Goal: Contribute content: Add original content to the website for others to see

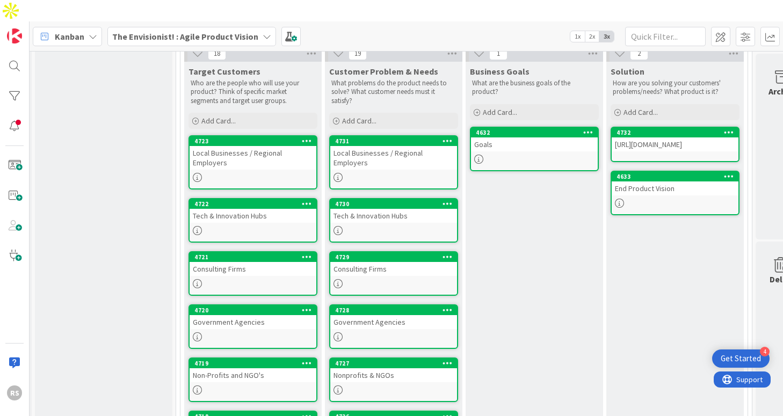
scroll to position [306, 169]
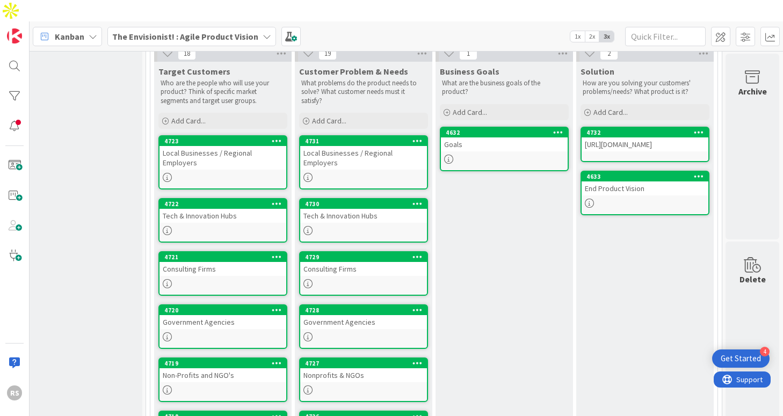
click at [620, 182] on div "End Product Vision" at bounding box center [645, 189] width 127 height 14
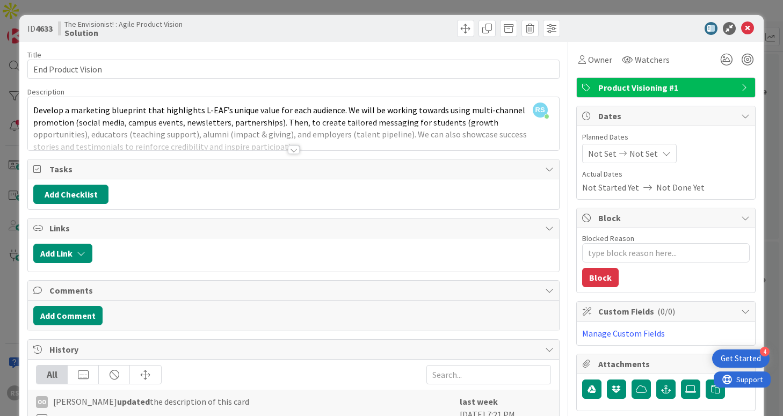
click at [298, 151] on div at bounding box center [294, 150] width 12 height 9
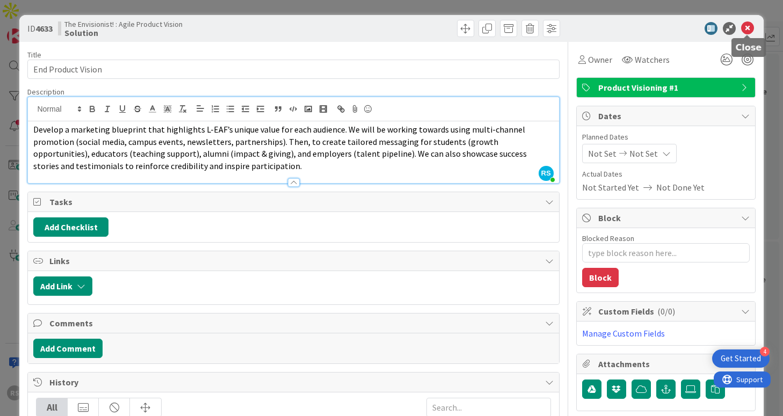
click at [748, 30] on icon at bounding box center [747, 28] width 13 height 13
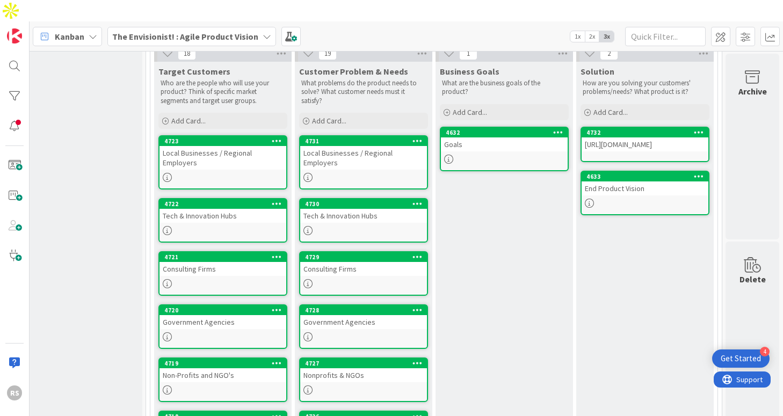
click at [614, 138] on div "[URL][DOMAIN_NAME]" at bounding box center [645, 145] width 127 height 14
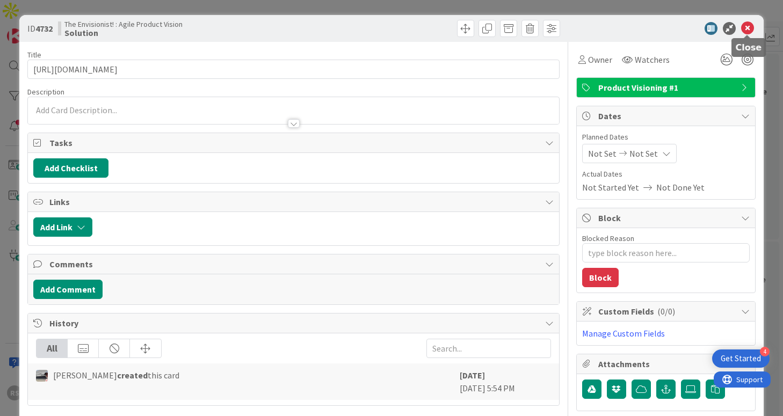
click at [748, 27] on icon at bounding box center [747, 28] width 13 height 13
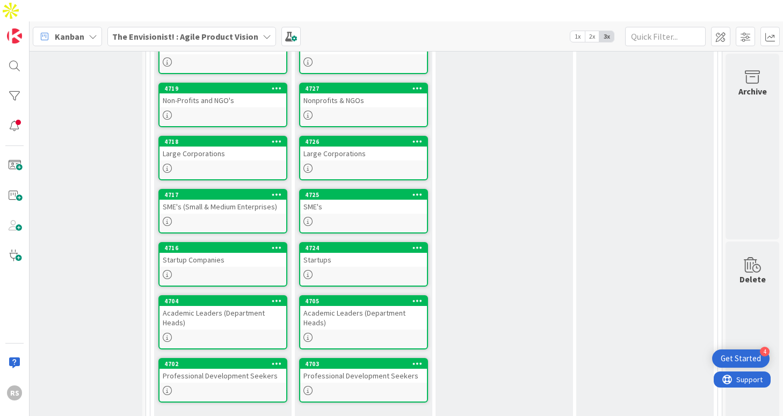
scroll to position [585, 169]
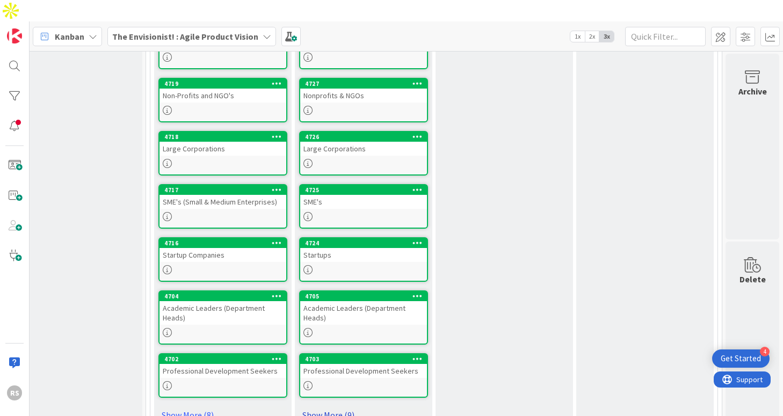
click at [348, 407] on link "Show More (9)" at bounding box center [363, 415] width 129 height 17
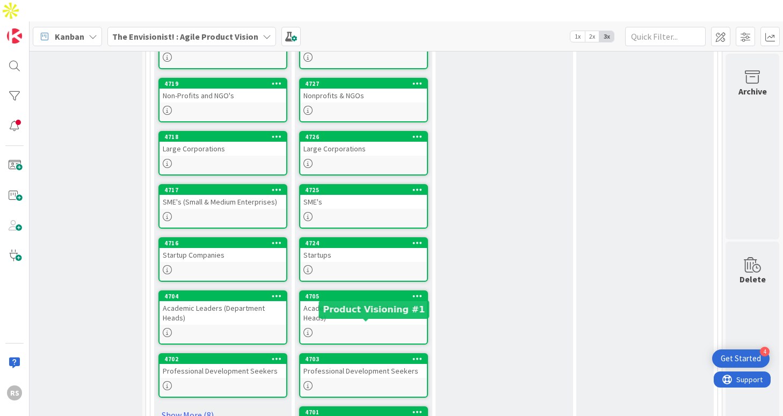
scroll to position [1074, 169]
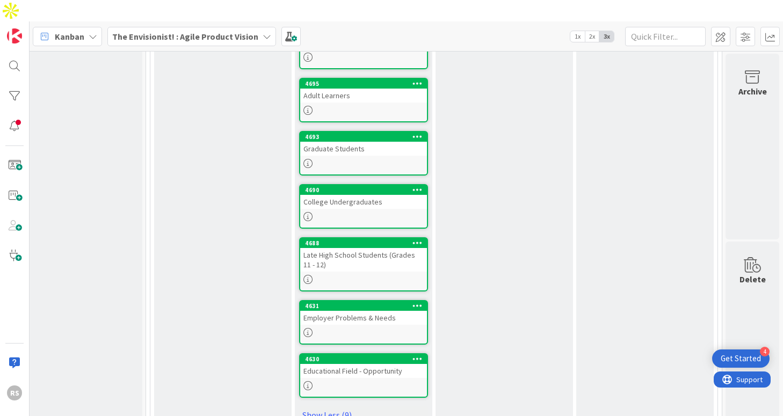
click at [412, 364] on div "Educational Field - Opportunity" at bounding box center [363, 371] width 127 height 14
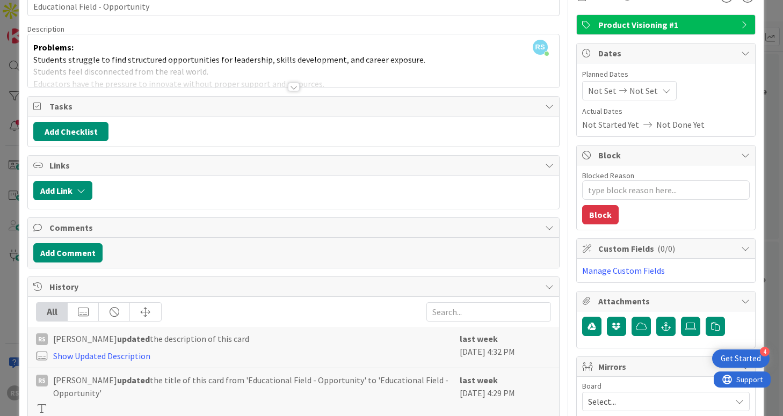
scroll to position [63, 0]
click at [290, 88] on div at bounding box center [294, 87] width 12 height 9
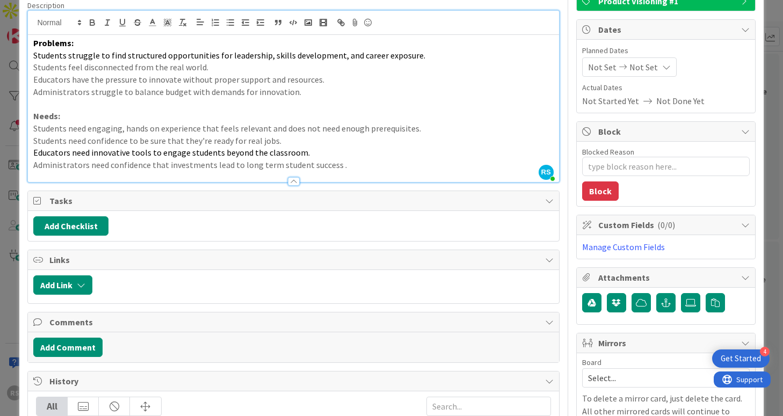
scroll to position [0, 0]
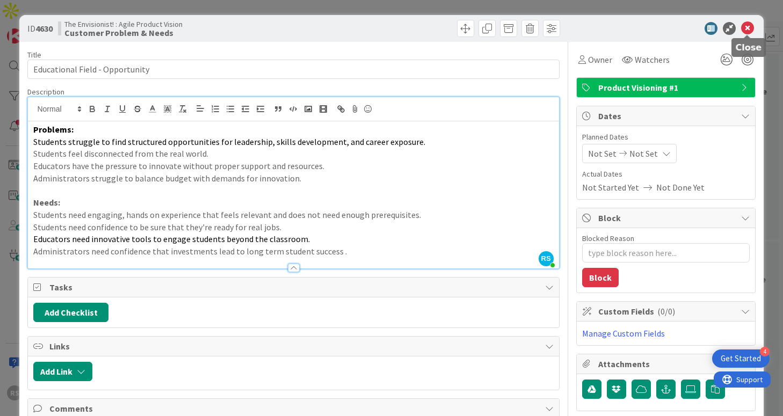
click at [747, 33] on icon at bounding box center [747, 28] width 13 height 13
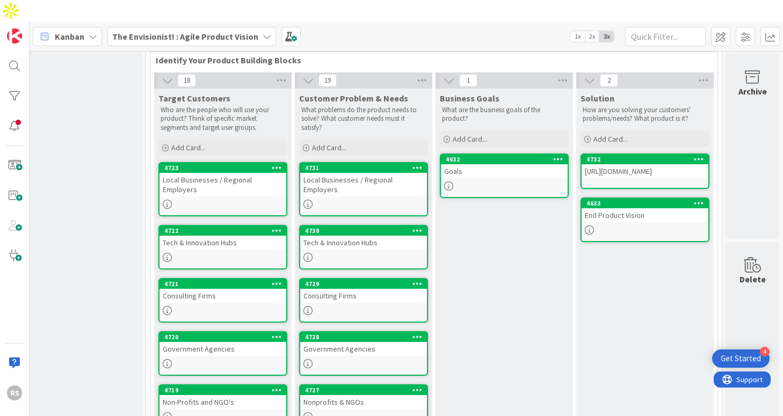
scroll to position [280, 169]
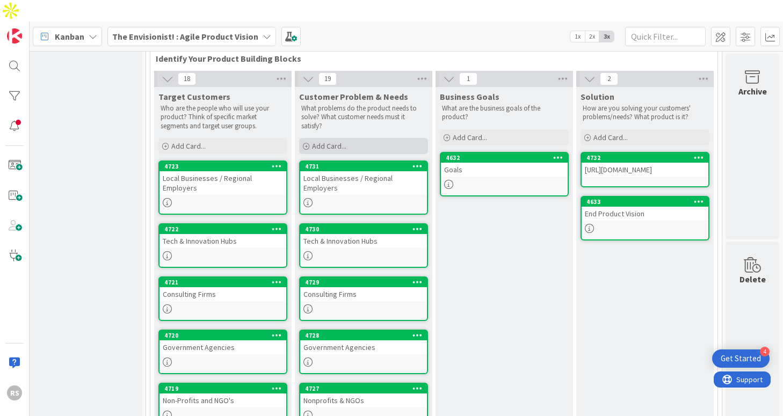
click at [332, 141] on span "Add Card..." at bounding box center [329, 146] width 34 height 10
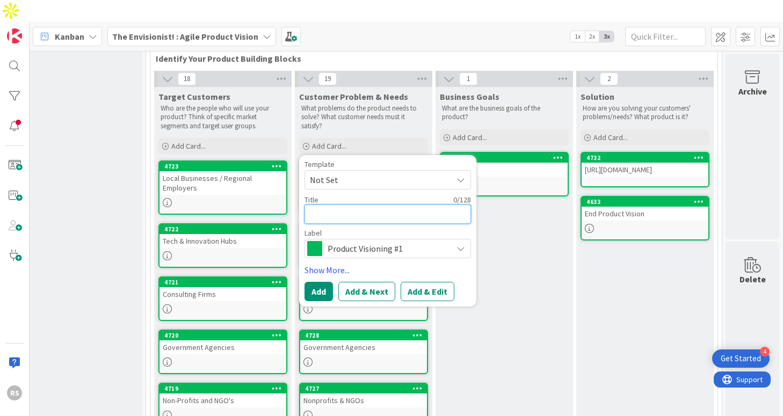
type textarea "x"
type textarea "P"
type textarea "x"
type textarea "P:"
type textarea "x"
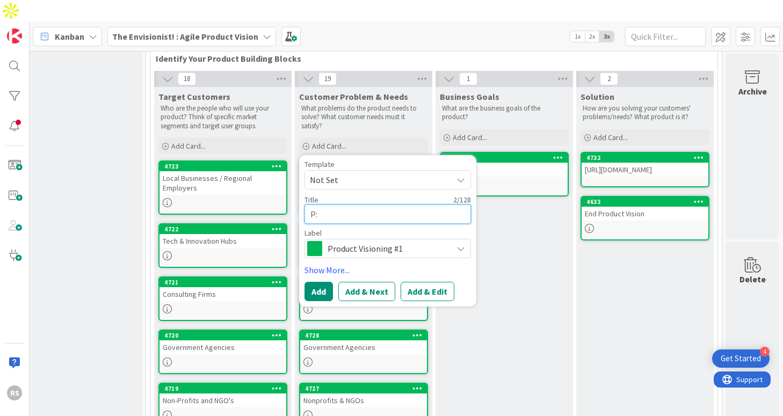
type textarea "P:"
type textarea "x"
type textarea "P: U"
type textarea "x"
type textarea "P: Un"
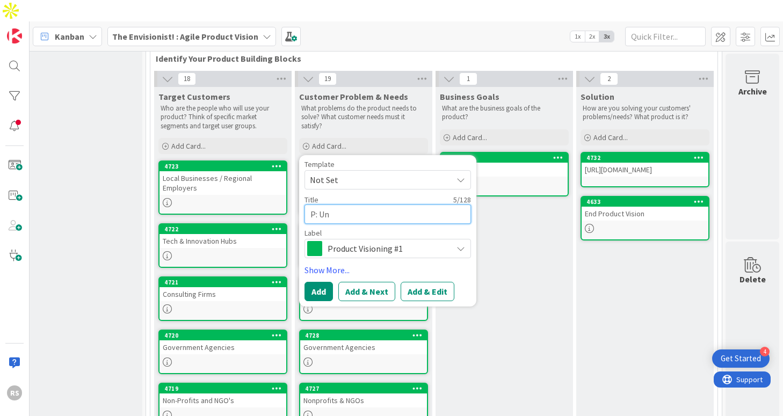
type textarea "x"
type textarea "P: Unc"
type textarea "x"
type textarea "P: Unce"
type textarea "x"
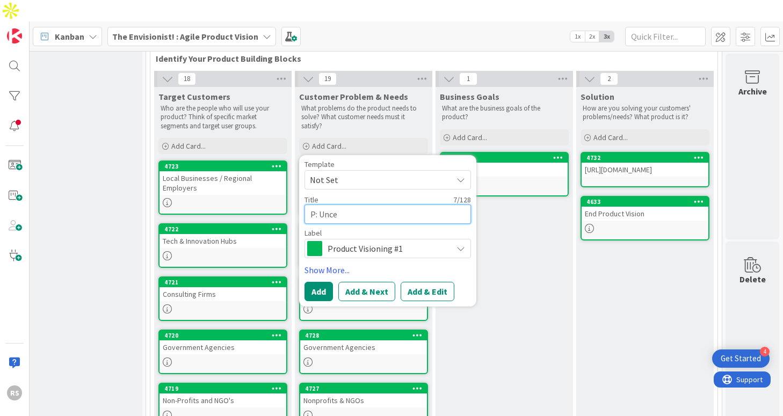
type textarea "P: Uncer"
type textarea "x"
type textarea "P: Uncert"
type textarea "x"
type textarea "P: Uncerta"
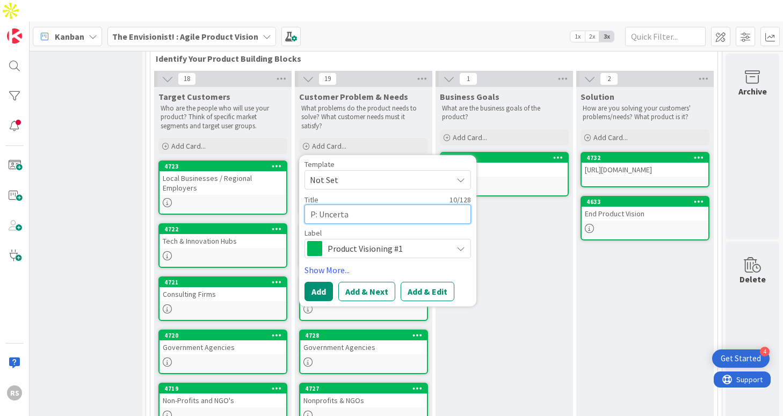
type textarea "x"
type textarea "P: Uncertai"
type textarea "x"
type textarea "P: Uncertain"
type textarea "x"
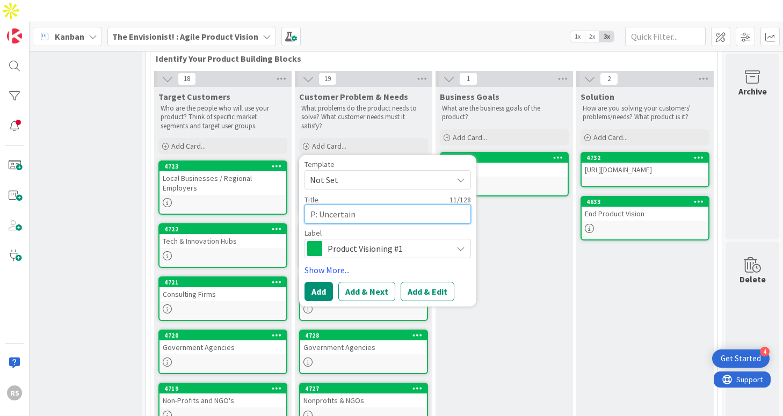
type textarea "P: Uncertaint"
type textarea "x"
type textarea "P: Uncertainty"
type textarea "x"
type textarea "P: Uncertainty"
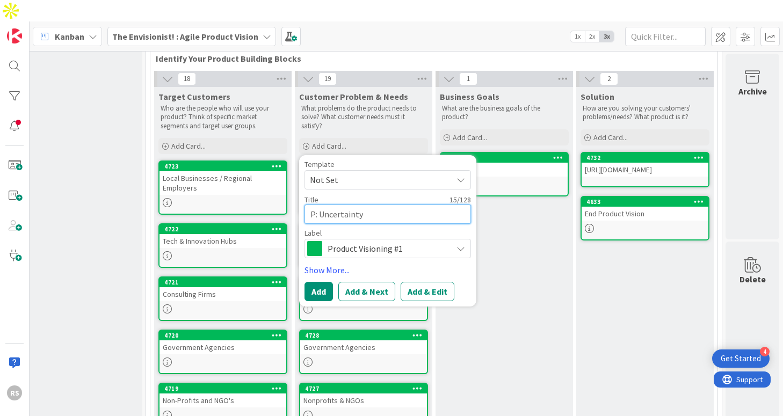
type textarea "x"
type textarea "P: Uncertainty a"
type textarea "x"
type textarea "P: Uncertainty ab"
type textarea "x"
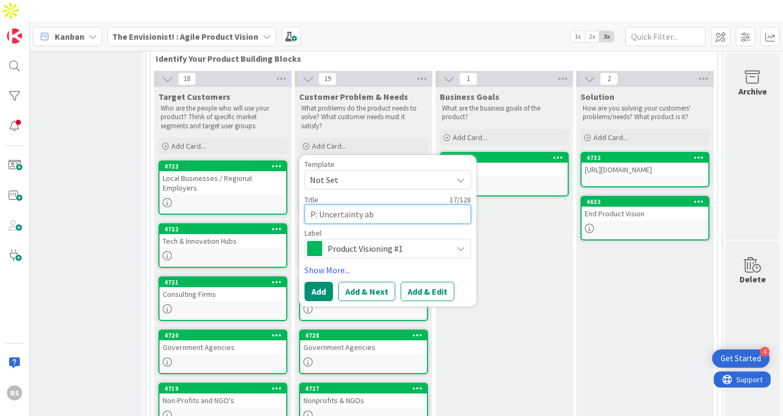
type textarea "P: Uncertainty abo"
type textarea "x"
type textarea "P: Uncertainty abou"
type textarea "x"
type textarea "P: Uncertainty about"
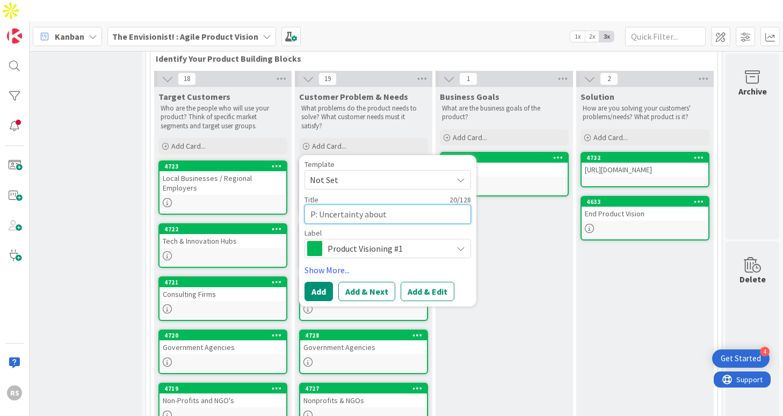
type textarea "x"
type textarea "P: Uncertainty about"
type textarea "x"
type textarea "P: Uncertainty about t"
type textarea "x"
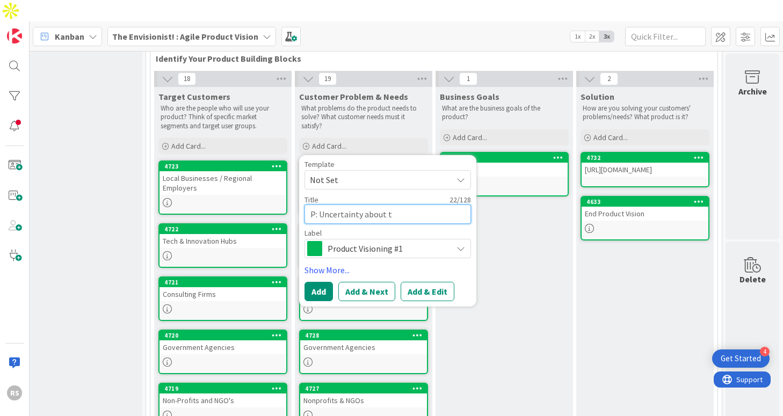
type textarea "P: Uncertainty about th"
type textarea "x"
type textarea "P: Uncertainty about the"
type textarea "x"
type textarea "P: Uncertainty about the"
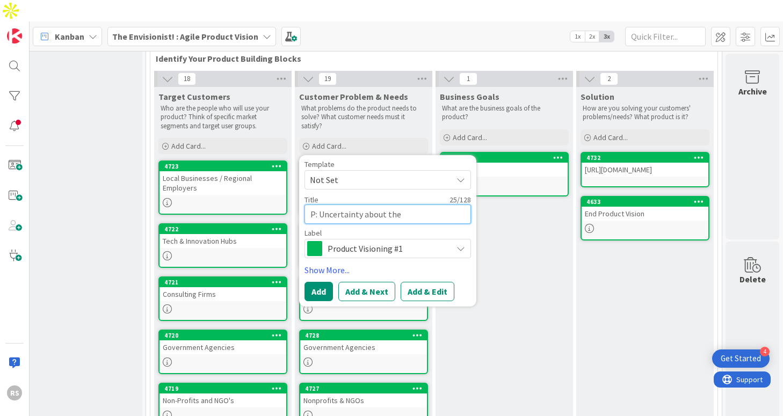
type textarea "x"
type textarea "P: Uncertainty about the f"
type textarea "x"
type textarea "P: Uncertainty about the fu"
type textarea "x"
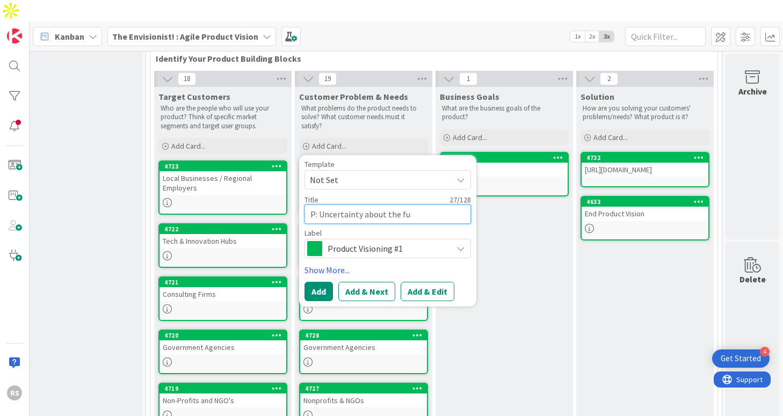
type textarea "P: Uncertainty about the fut"
type textarea "x"
type textarea "P: Uncertainty about the futu"
type textarea "x"
type textarea "P: Uncertainty about the futur"
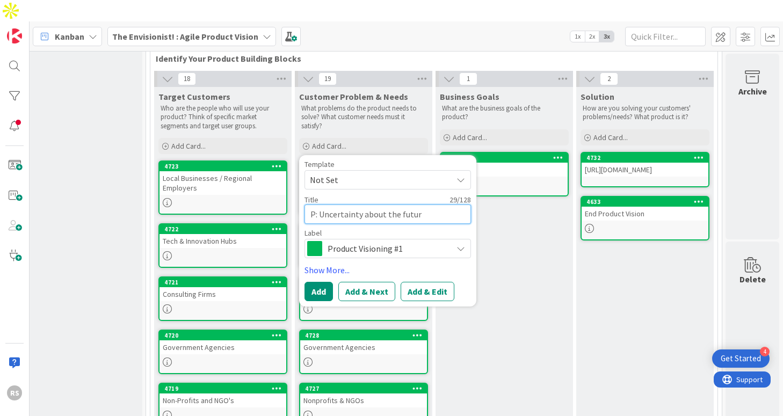
type textarea "x"
type textarea "P: Uncertainty about the future"
click at [323, 282] on button "Add" at bounding box center [319, 291] width 28 height 19
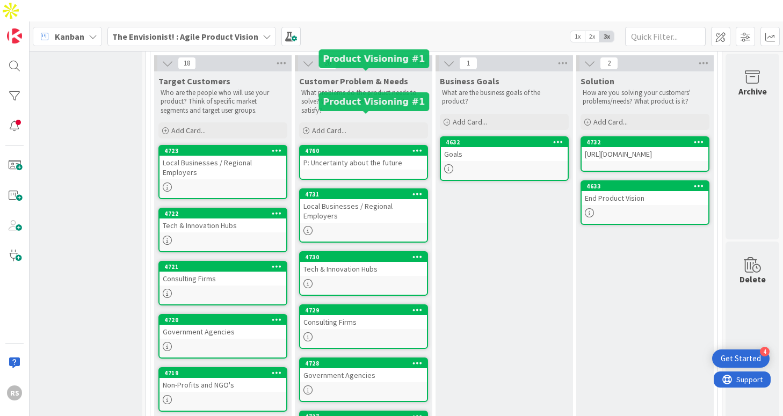
scroll to position [1117, 169]
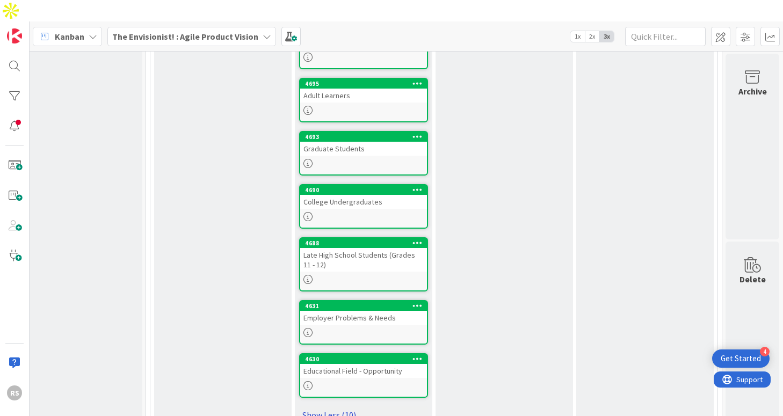
click at [339, 407] on link "Show Less (10)" at bounding box center [363, 415] width 129 height 17
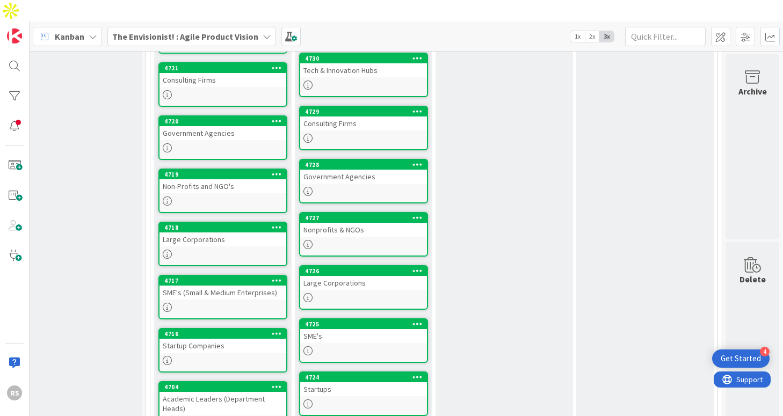
scroll to position [585, 169]
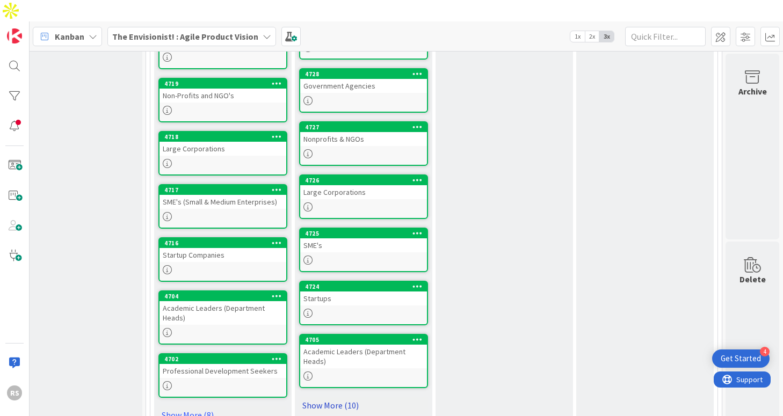
click at [336, 397] on link "Show More (10)" at bounding box center [363, 405] width 129 height 17
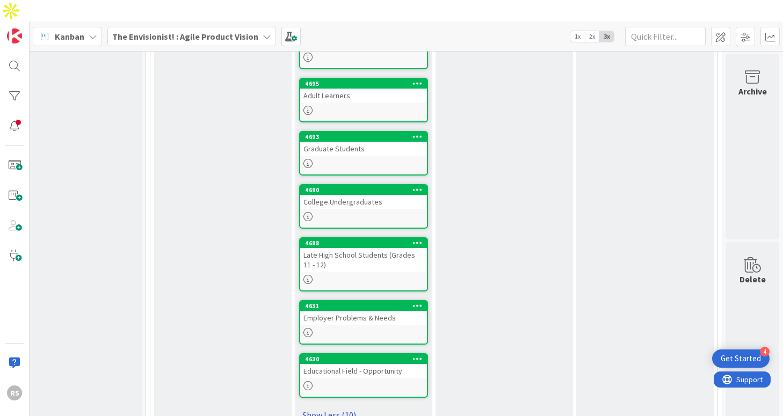
click at [337, 407] on link "Show Less (10)" at bounding box center [363, 415] width 129 height 17
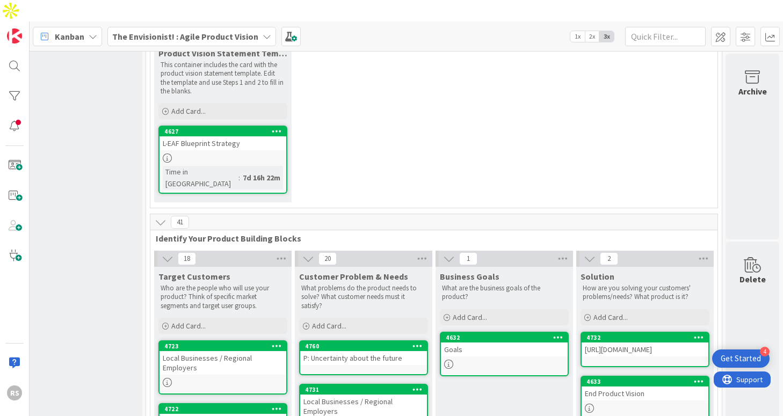
scroll to position [199, 169]
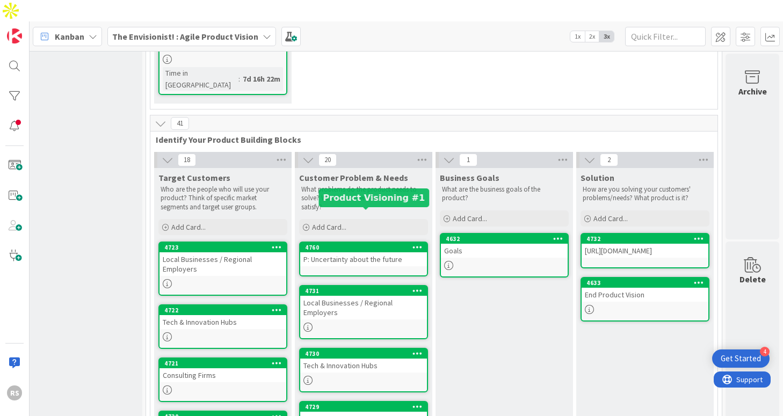
click at [372, 252] on div "P: Uncertainty about the future" at bounding box center [363, 259] width 127 height 14
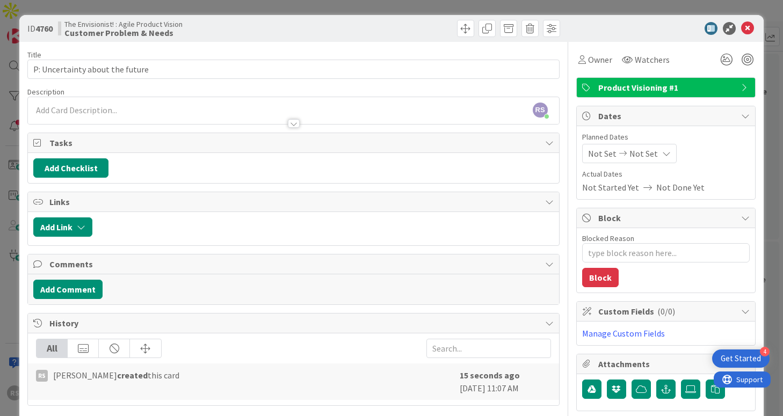
click at [230, 106] on div "RS [PERSON_NAME] just joined" at bounding box center [293, 110] width 531 height 27
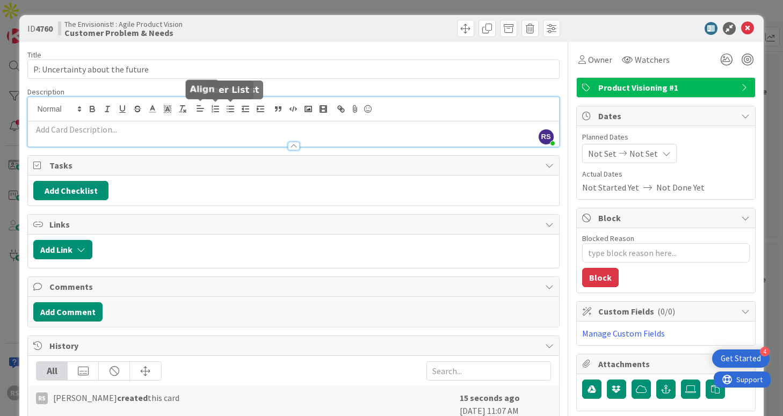
click at [197, 128] on p at bounding box center [293, 130] width 520 height 12
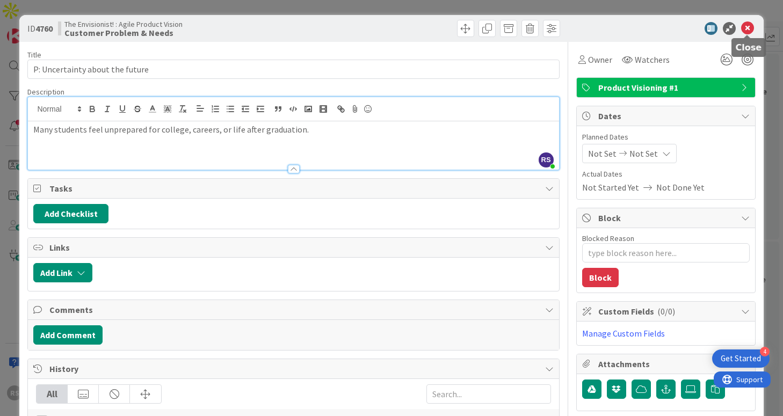
click at [748, 28] on icon at bounding box center [747, 28] width 13 height 13
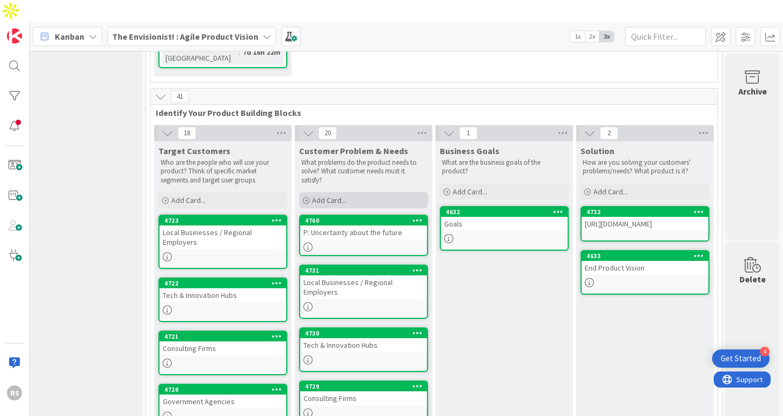
click at [384, 192] on div "Add Card..." at bounding box center [363, 200] width 129 height 16
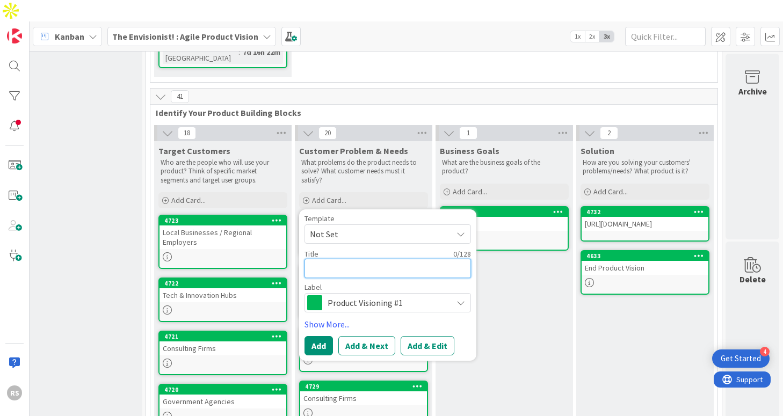
type textarea "x"
type textarea "p"
type textarea "x"
type textarea "p:"
type textarea "x"
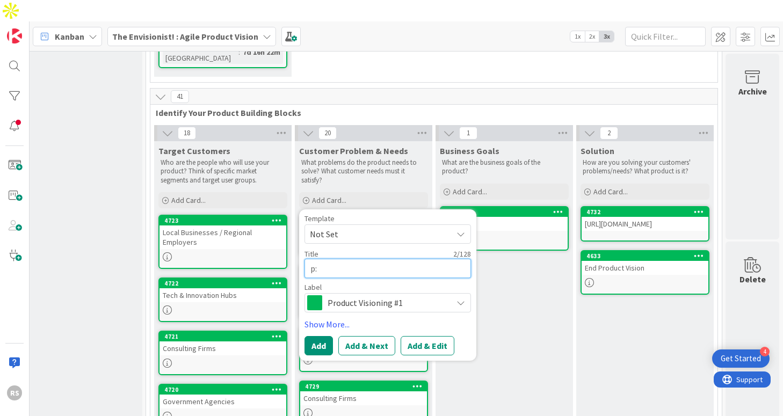
type textarea "p"
type textarea "x"
type textarea "P"
type textarea "x"
type textarea "P:"
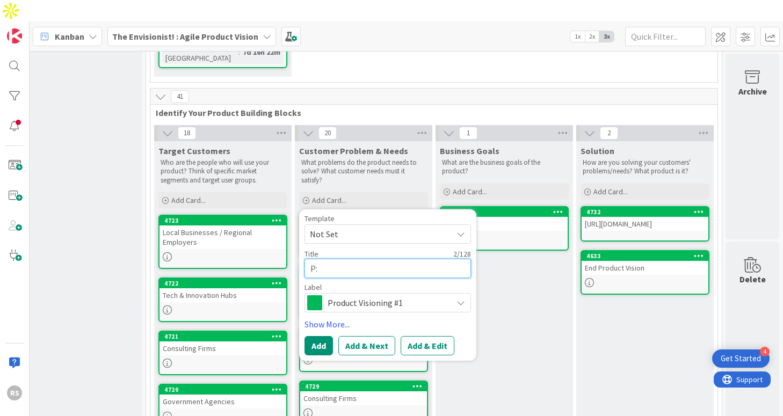
type textarea "x"
type textarea "P:"
type textarea "x"
type textarea "P: D"
type textarea "x"
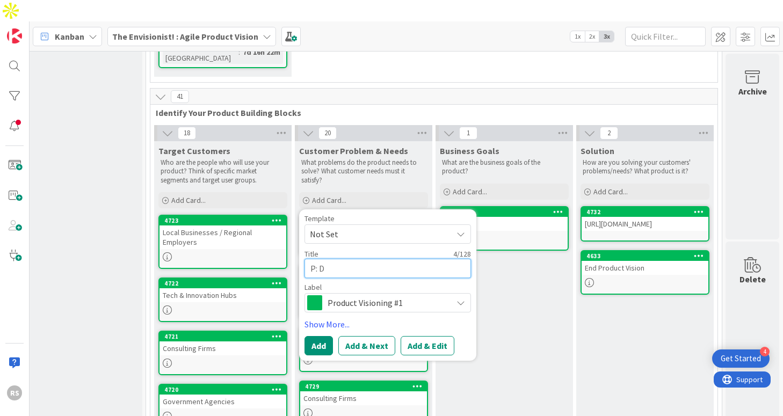
type textarea "P: Di"
type textarea "x"
type textarea "P: Dis"
type textarea "x"
type textarea "P: Disc"
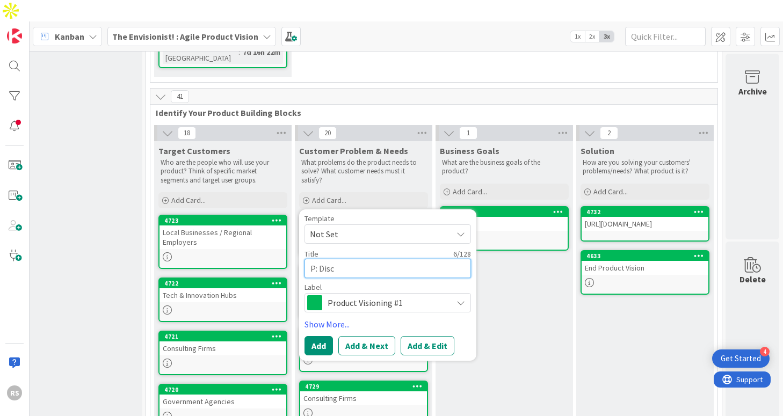
type textarea "x"
type textarea "P: Disco"
type textarea "x"
type textarea "P: Discon"
type textarea "x"
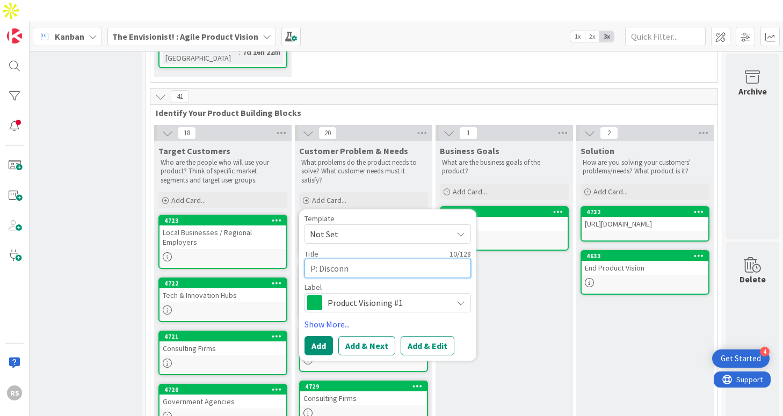
type textarea "P: Disconne"
type textarea "x"
type textarea "P: Disconnec"
type textarea "x"
type textarea "P: Disconnect"
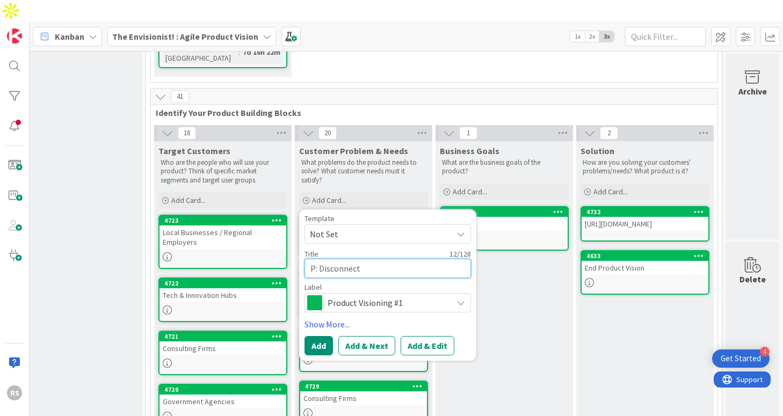
type textarea "x"
type textarea "P: Disconnect"
type textarea "x"
type textarea "P: Disconnect b"
type textarea "x"
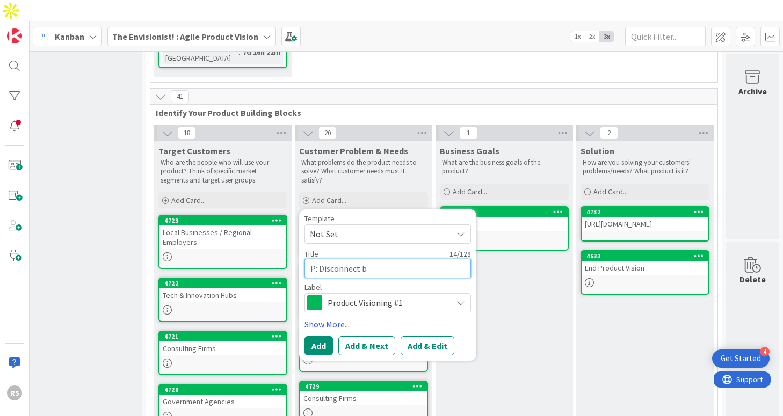
type textarea "P: Disconnect be"
type textarea "x"
type textarea "P: Disconnect bet"
type textarea "x"
type textarea "P: Disconnect betw"
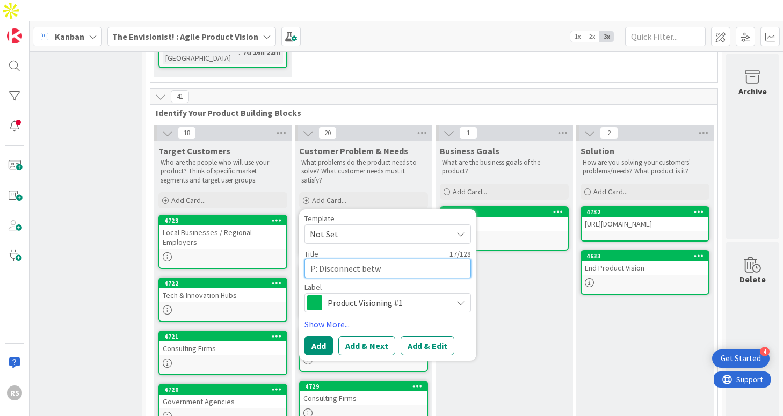
type textarea "x"
type textarea "P: Disconnect betwe"
type textarea "x"
type textarea "P: Disconnect betwee"
type textarea "x"
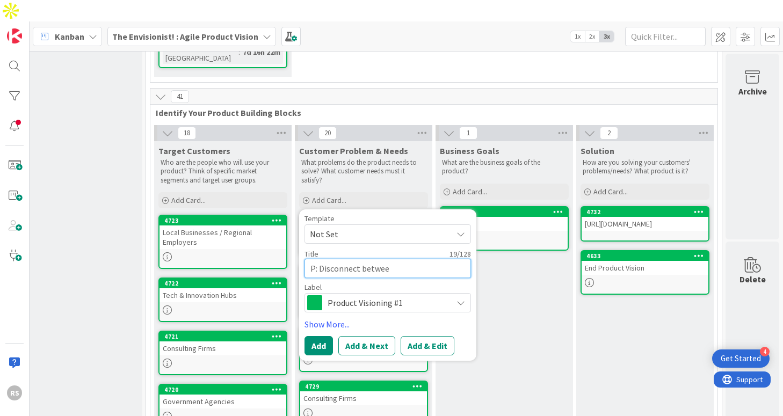
type textarea "P: Disconnect between"
type textarea "x"
type textarea "P: Disconnect between"
type textarea "x"
type textarea "P: Disconnect between s"
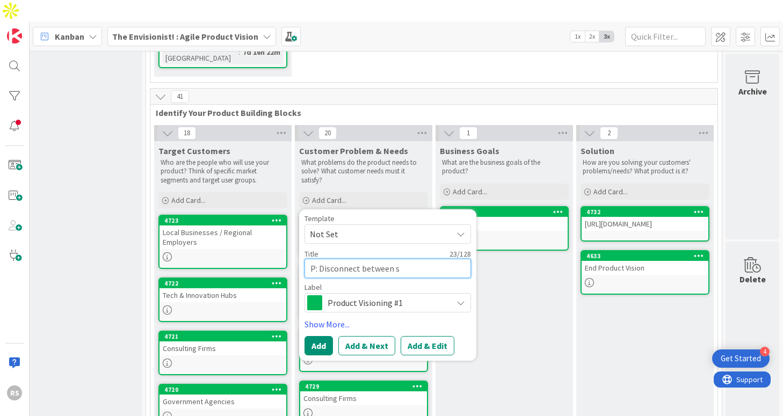
type textarea "x"
type textarea "P: Disconnect between sc"
type textarea "x"
type textarea "P: Disconnect between sch"
type textarea "x"
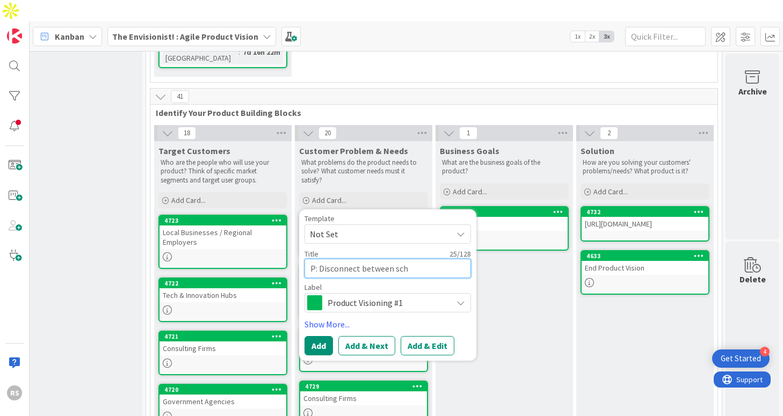
type textarea "P: Disconnect between scho"
type textarea "x"
type textarea "P: Disconnect between schoo"
type textarea "x"
type textarea "P: Disconnect between school"
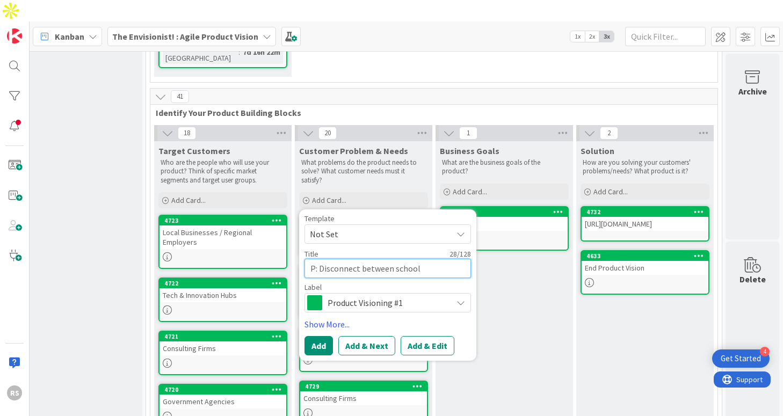
type textarea "x"
type textarea "P: Disconnect between school"
type textarea "x"
type textarea "P: Disconnect between school &"
type textarea "x"
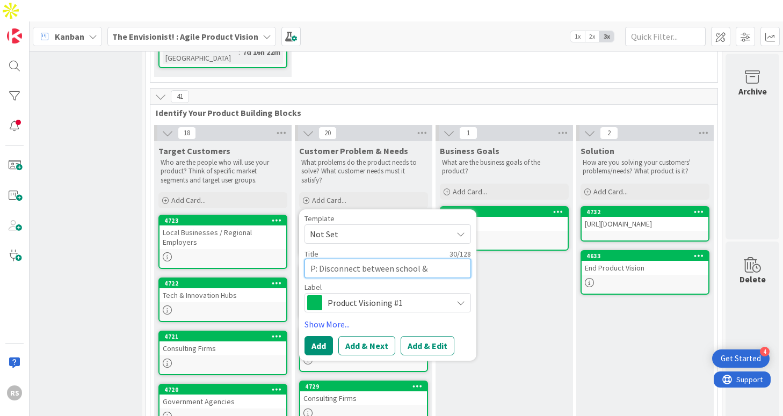
type textarea "P: Disconnect between school &"
type textarea "x"
type textarea "P: Disconnect between school & r"
type textarea "x"
type textarea "P: Disconnect between school & re"
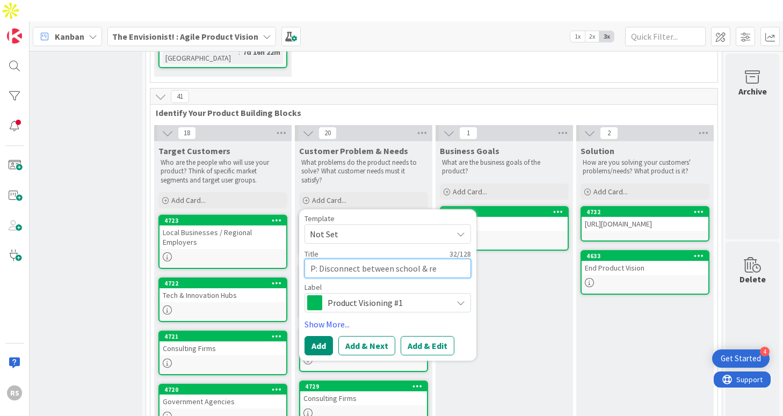
type textarea "x"
type textarea "P: Disconnect between school & rea"
type textarea "x"
type textarea "P: Disconnect between school & real"
type textarea "x"
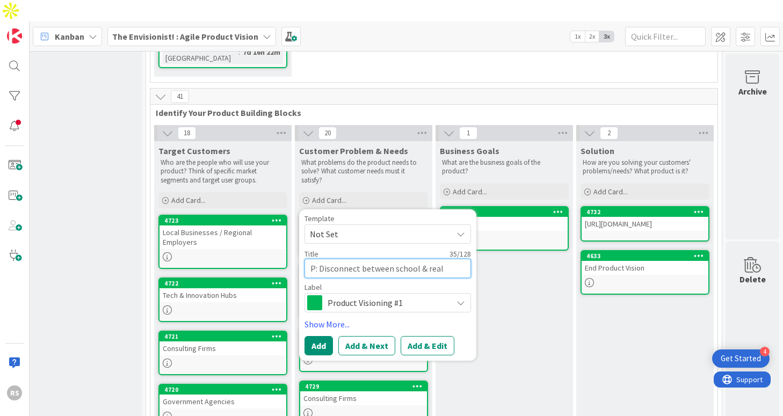
type textarea "P: Disconnect between school & real"
type textarea "x"
type textarea "P: Disconnect between school & real w"
type textarea "x"
type textarea "P: Disconnect between school & real wo"
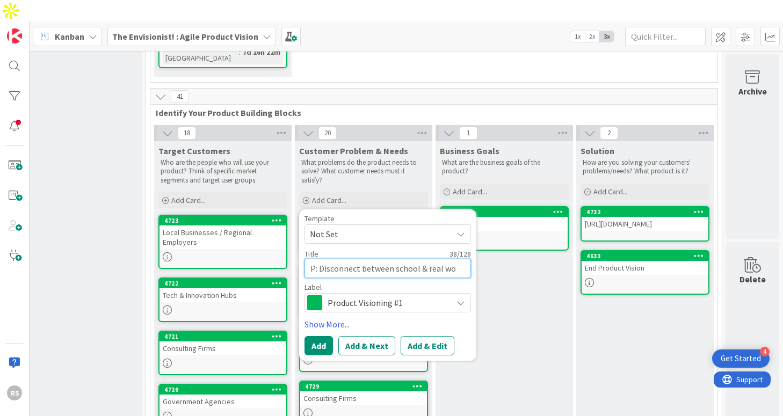
type textarea "x"
type textarea "P: Disconnect between school & real wor"
type textarea "x"
type textarea "P: Disconnect between school & real worl"
type textarea "x"
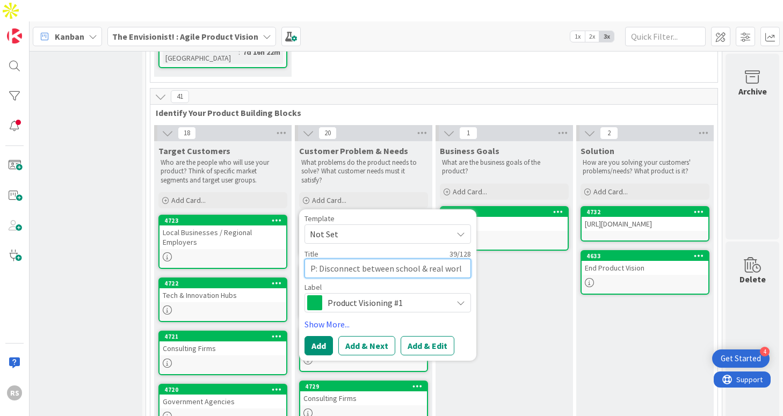
type textarea "P: Disconnect between school & real world"
type textarea "x"
type textarea "P: Disconnect between school & real world"
type textarea "x"
type textarea "P: Disconnect between school & real world s"
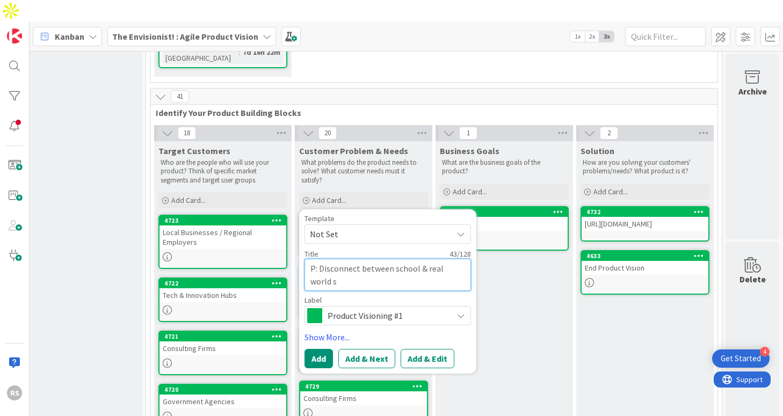
type textarea "x"
type textarea "P: Disconnect between school & real world sk"
type textarea "x"
type textarea "P: Disconnect between school & real world ski"
type textarea "x"
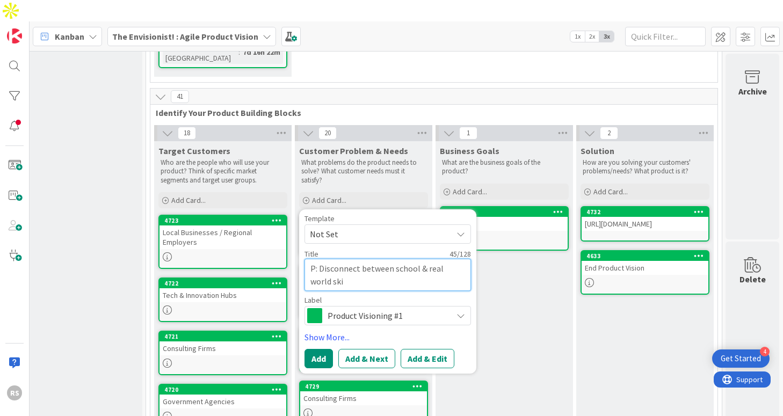
type textarea "P: Disconnect between school & real world skil"
type textarea "x"
type textarea "P: Disconnect between school & real world skill"
type textarea "x"
type textarea "P: Disconnect between school & real world skills"
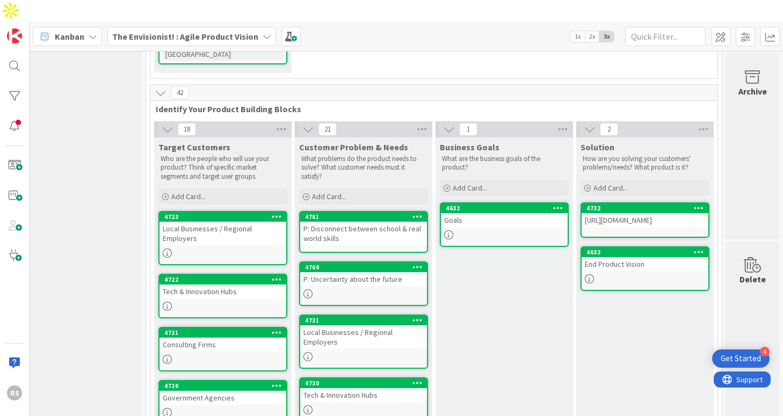
scroll to position [231, 169]
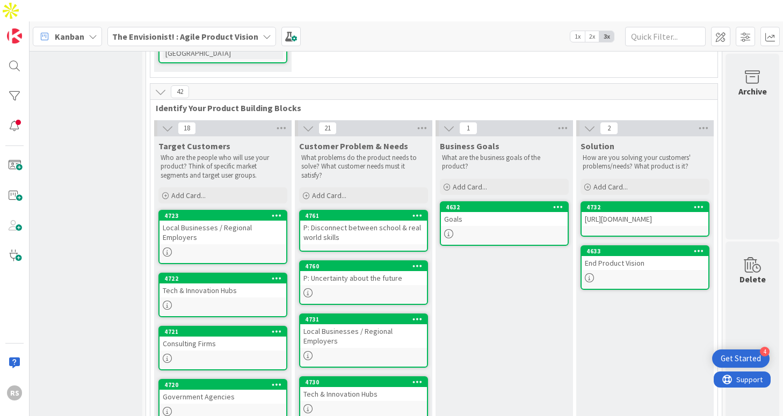
click at [336, 221] on div "P: Disconnect between school & real world skills" at bounding box center [363, 233] width 127 height 24
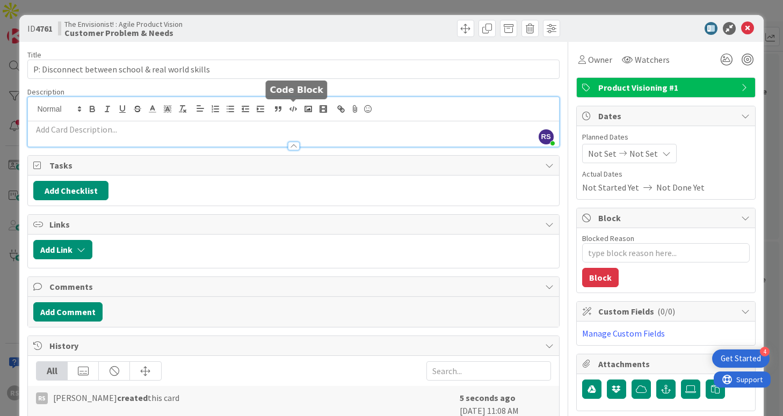
click at [286, 107] on div "RS [PERSON_NAME] just joined" at bounding box center [293, 121] width 531 height 49
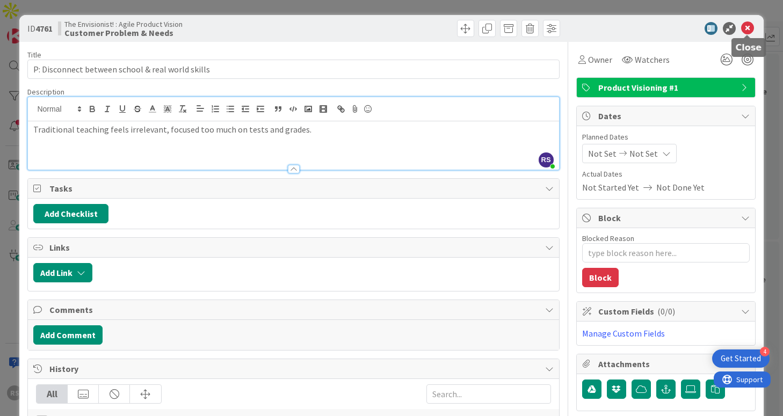
click at [748, 25] on icon at bounding box center [747, 28] width 13 height 13
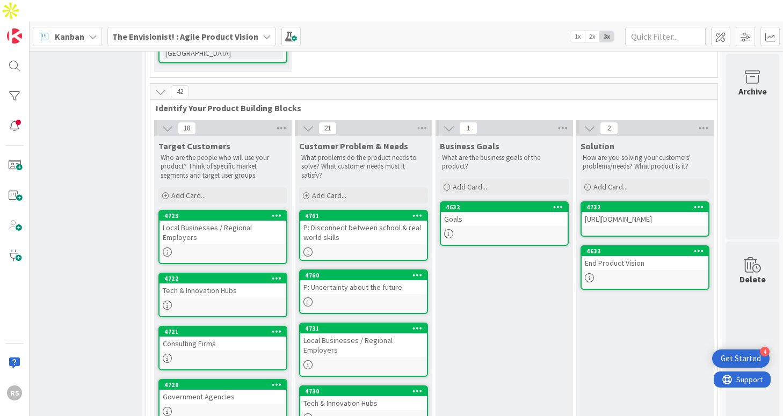
click at [380, 221] on div "P: Disconnect between school & real world skills" at bounding box center [363, 233] width 127 height 24
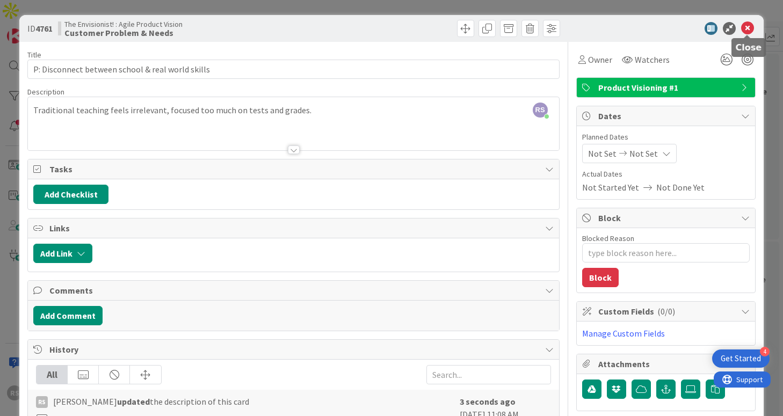
click at [744, 28] on icon at bounding box center [747, 28] width 13 height 13
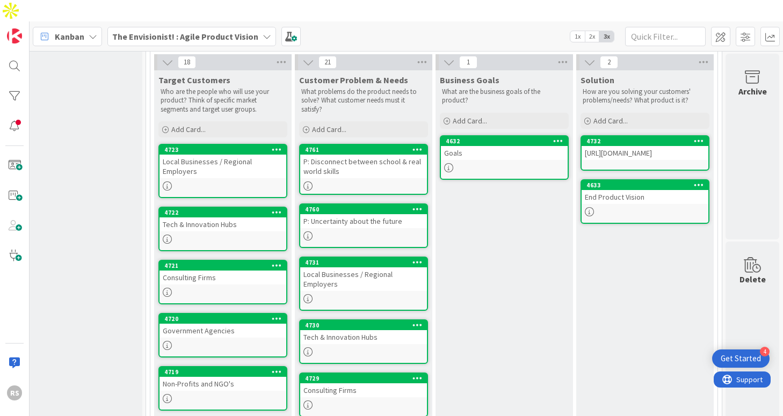
scroll to position [295, 169]
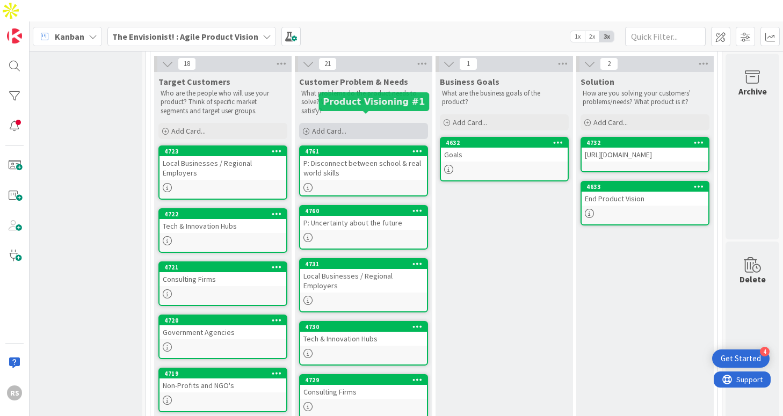
click at [359, 123] on div "Add Card..." at bounding box center [363, 131] width 129 height 16
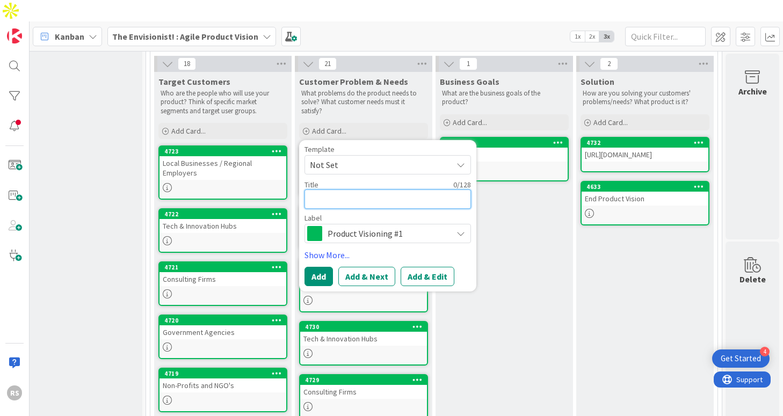
type textarea "x"
type textarea "P"
type textarea "x"
type textarea "P:"
type textarea "x"
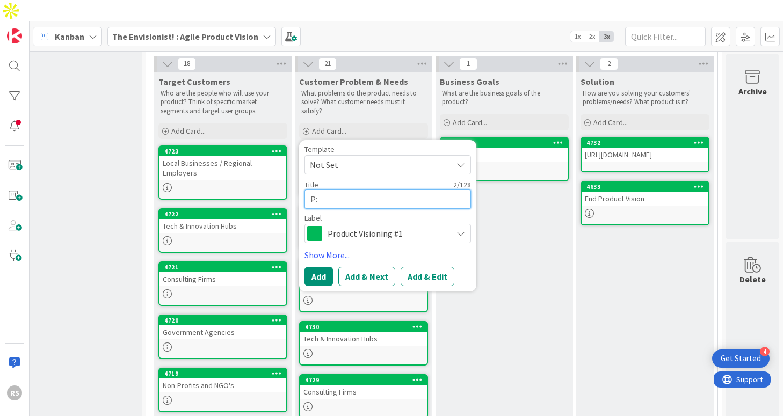
type textarea "P:"
type textarea "x"
type textarea "P: D"
type textarea "x"
type textarea "P: Di"
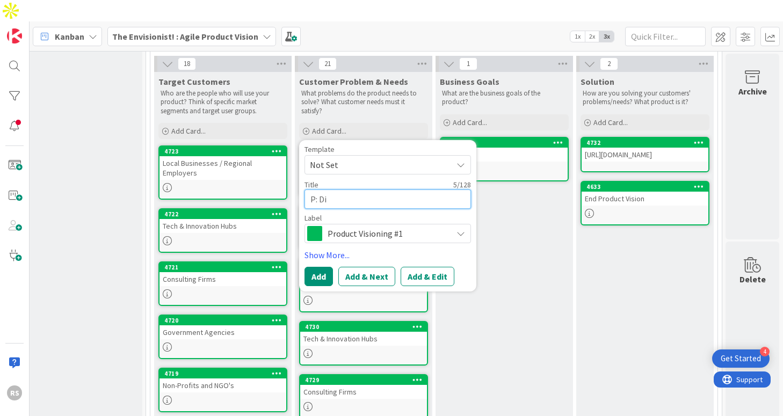
type textarea "x"
type textarea "P: Dif"
type textarea "x"
type textarea "P: Diff"
type textarea "x"
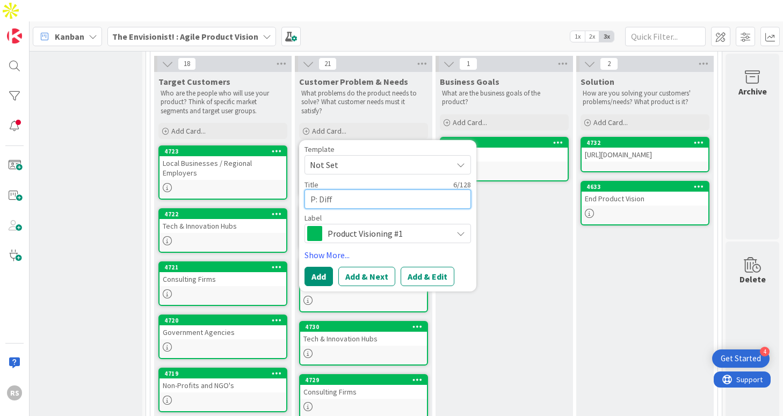
type textarea "P: Diffi"
type textarea "x"
type textarea "P: Diffic"
type textarea "x"
type textarea "P: Difficu"
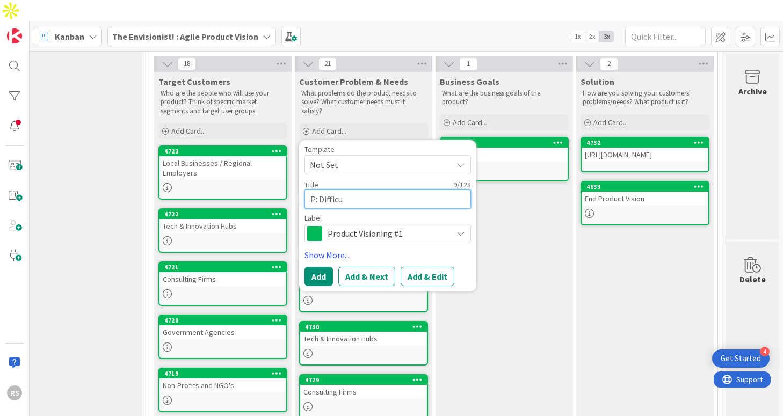
type textarea "x"
type textarea "P: Difficul"
type textarea "x"
type textarea "P: Difficult"
type textarea "x"
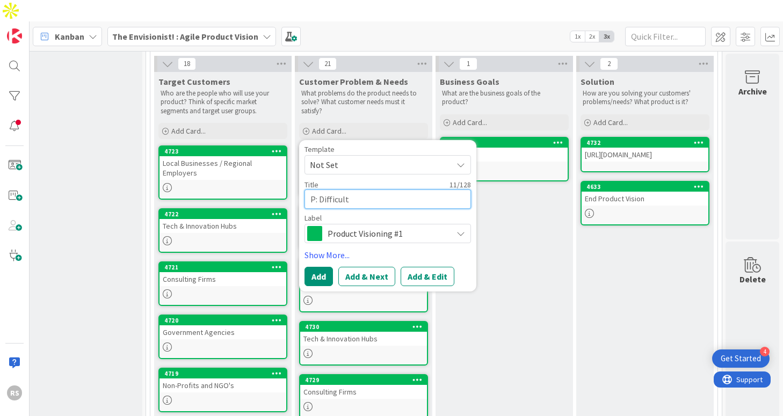
type textarea "P: Difficulty"
type textarea "x"
type textarea "P: Difficulty"
type textarea "x"
type textarea "P: Difficulty s"
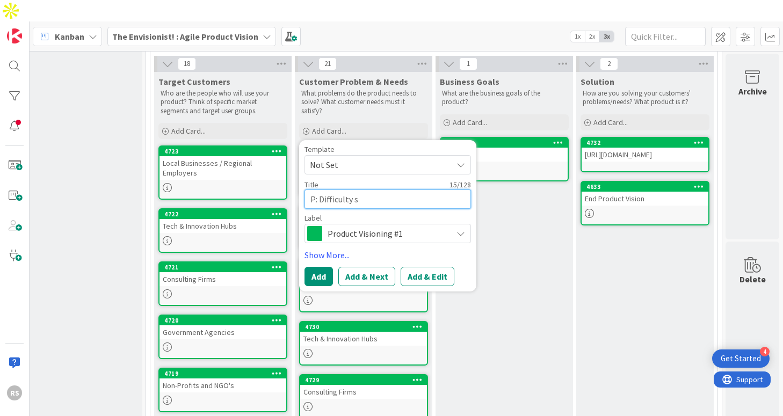
type textarea "x"
type textarea "P: Difficulty st"
type textarea "x"
type textarea "P: Difficulty sta"
type textarea "x"
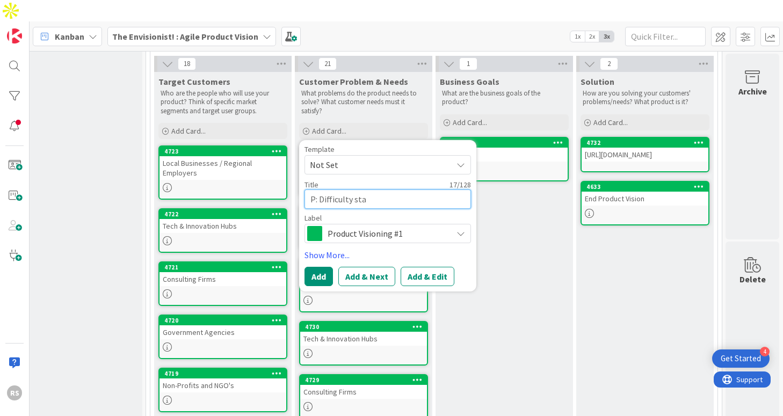
type textarea "P: Difficulty [PERSON_NAME]"
type textarea "x"
